Goal: Communication & Community: Answer question/provide support

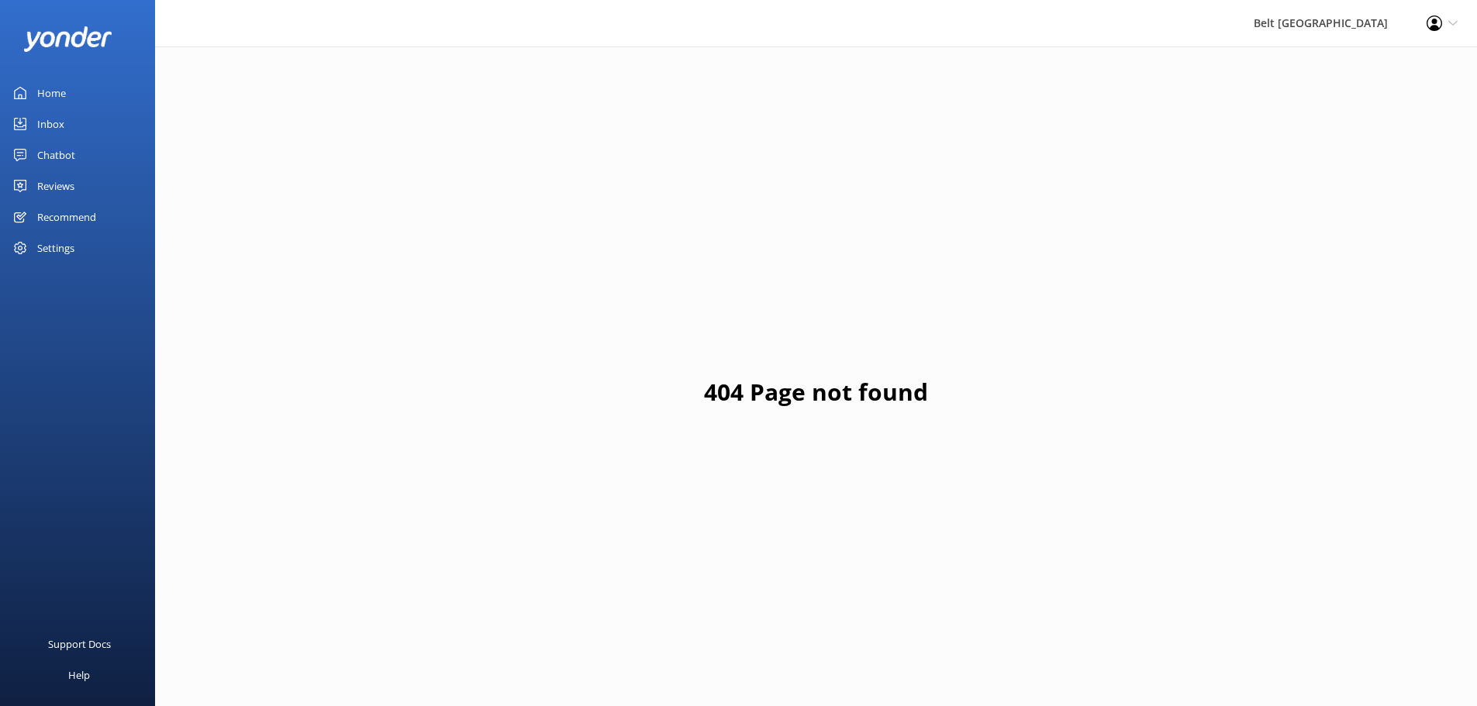
click at [52, 185] on div "Reviews" at bounding box center [55, 186] width 37 height 31
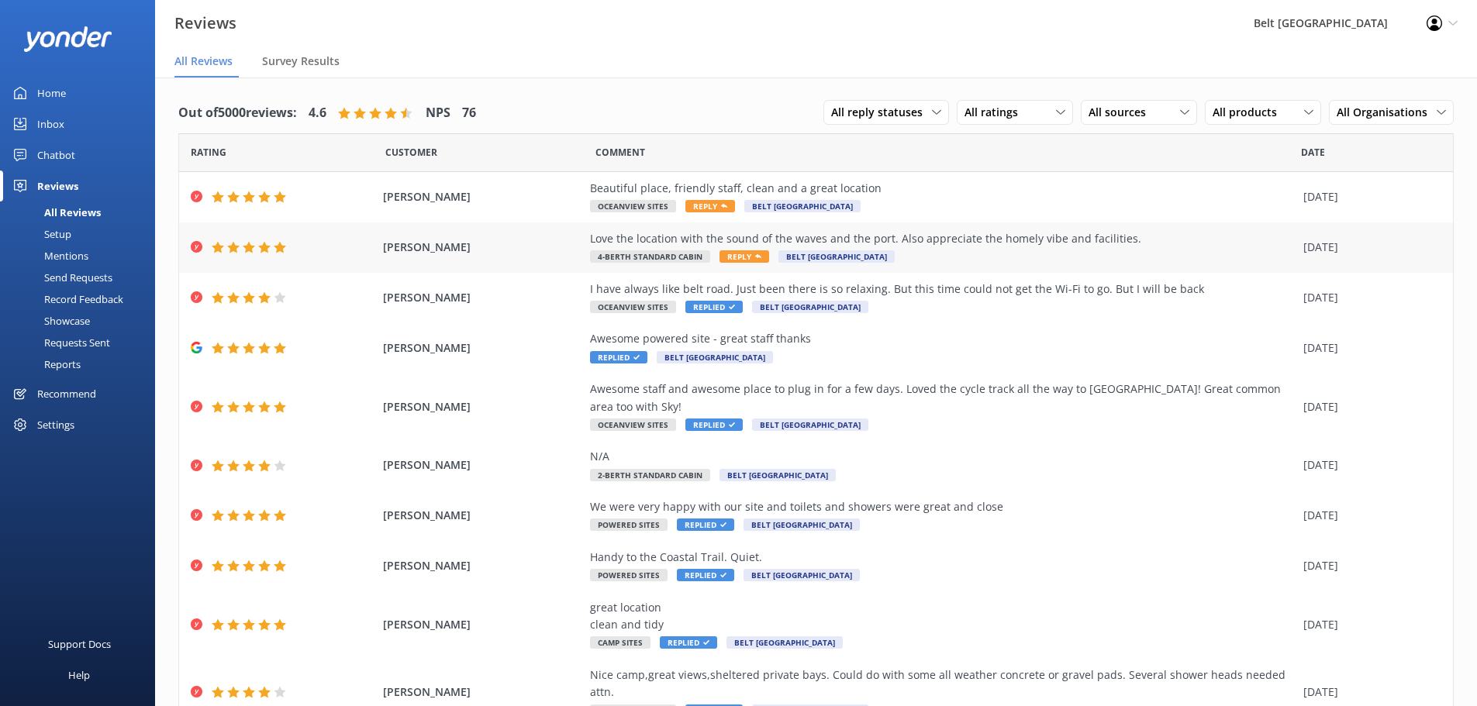
click at [726, 255] on span "Reply" at bounding box center [745, 256] width 50 height 12
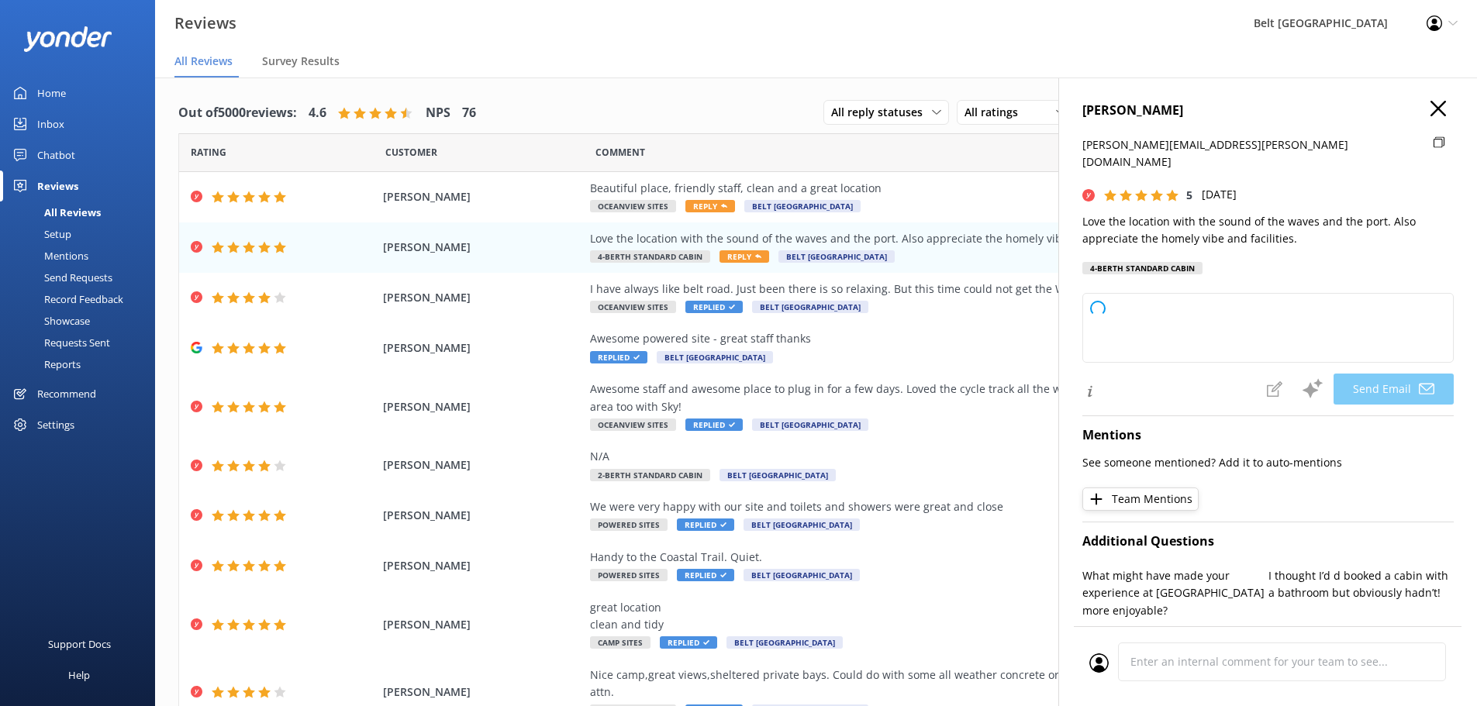
type textarea "Thank you so much, [PERSON_NAME]! We're delighted you enjoyed the location and …"
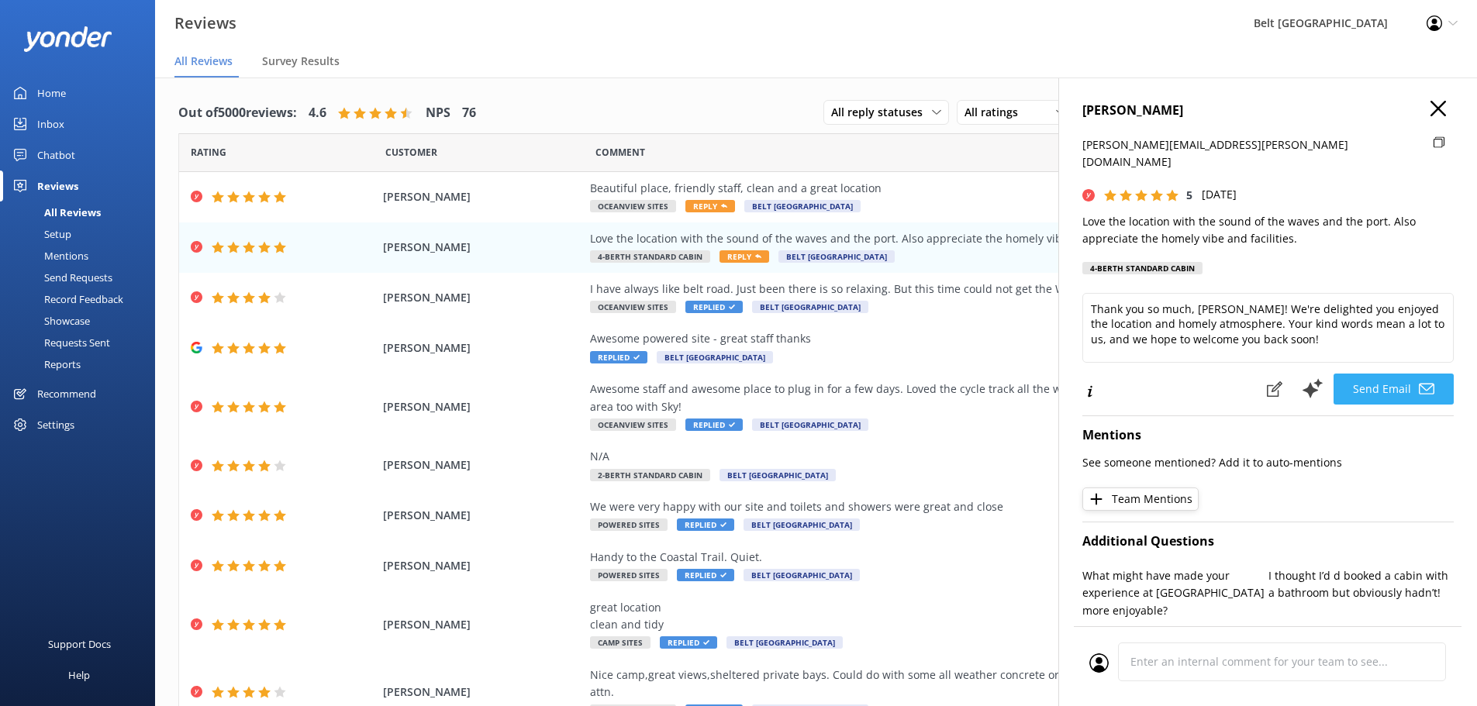
click at [1364, 374] on button "Send Email" at bounding box center [1394, 389] width 120 height 31
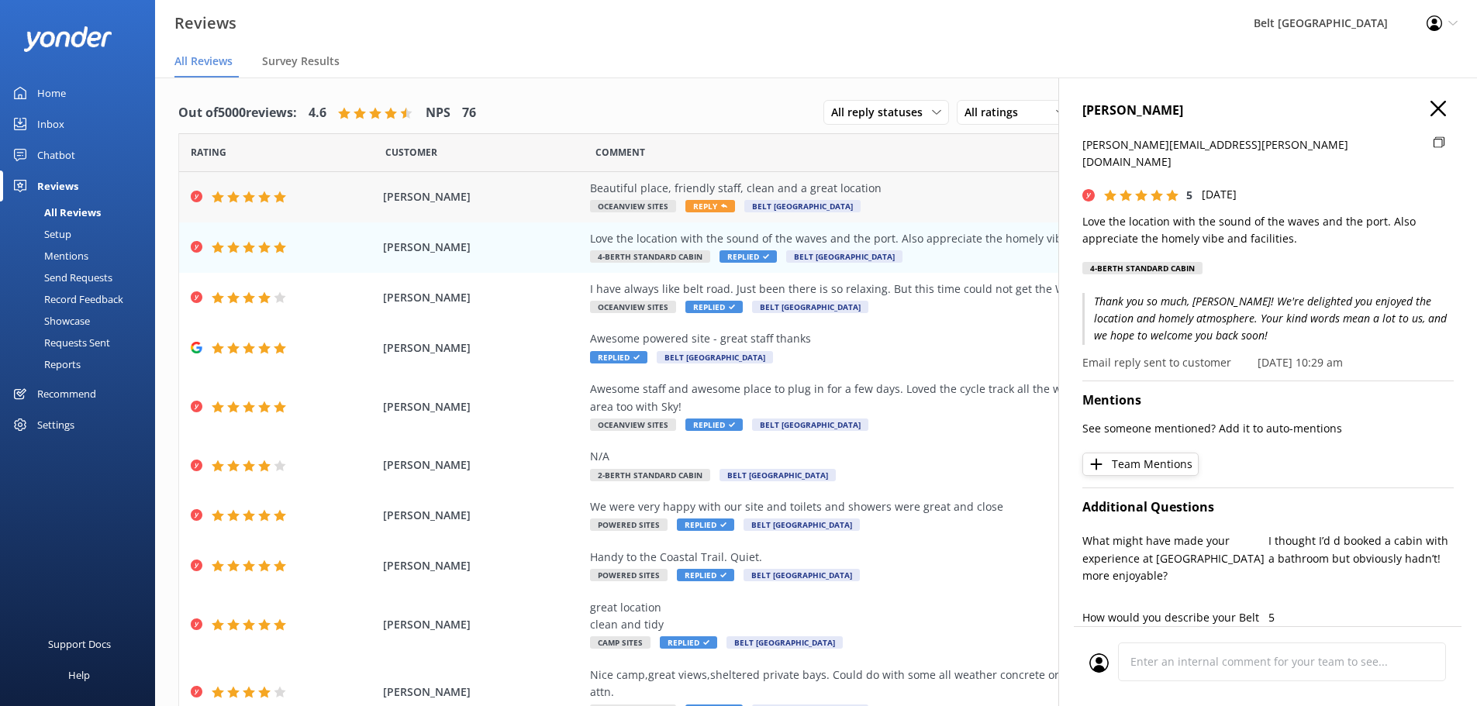
click at [702, 206] on span "Reply" at bounding box center [710, 206] width 50 height 12
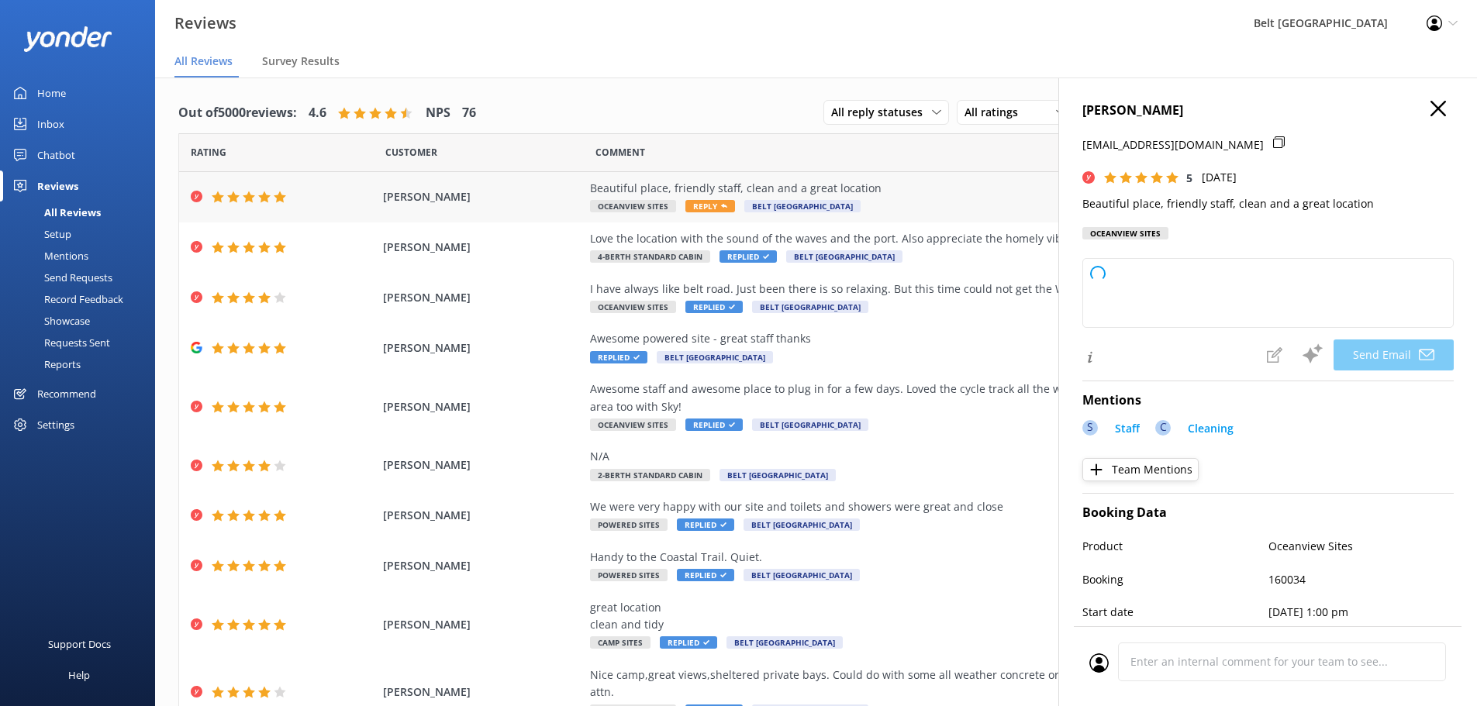
type textarea "Thank you so much, [PERSON_NAME]! We’re delighted you enjoyed your stay and app…"
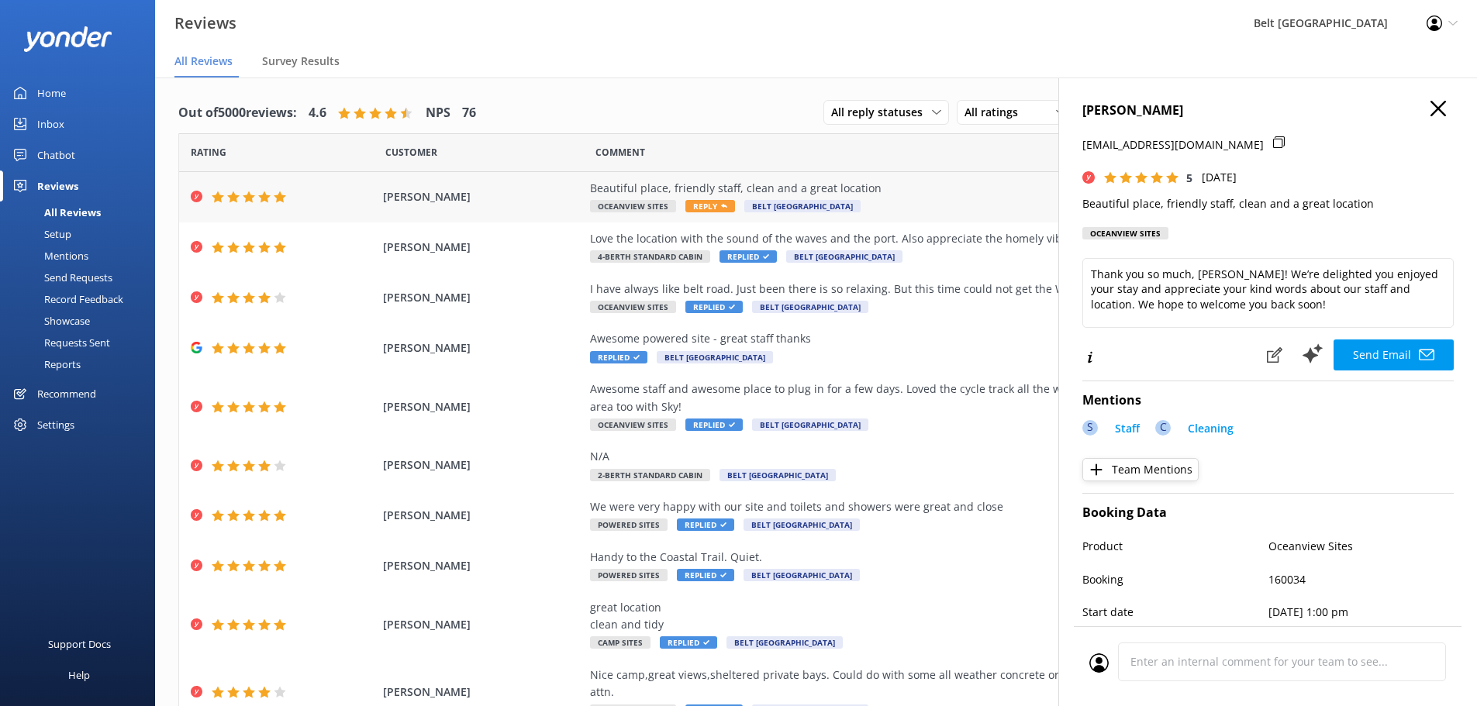
click at [702, 206] on span "Reply" at bounding box center [710, 206] width 50 height 12
click at [694, 204] on span "Reply" at bounding box center [710, 206] width 50 height 12
click at [1372, 361] on button "Send Email" at bounding box center [1394, 355] width 120 height 31
